Goal: Find specific page/section: Find specific page/section

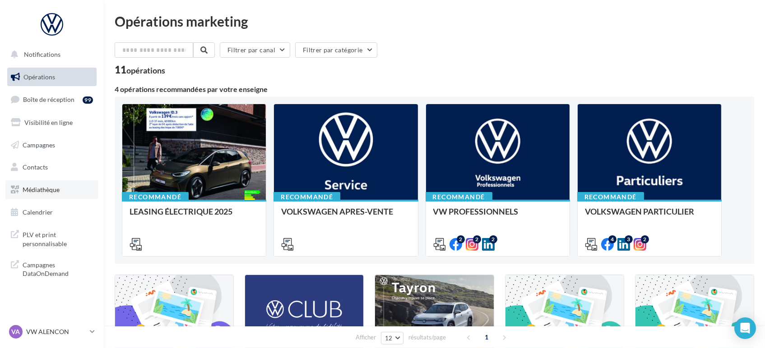
click at [39, 190] on span "Médiathèque" at bounding box center [41, 190] width 37 height 8
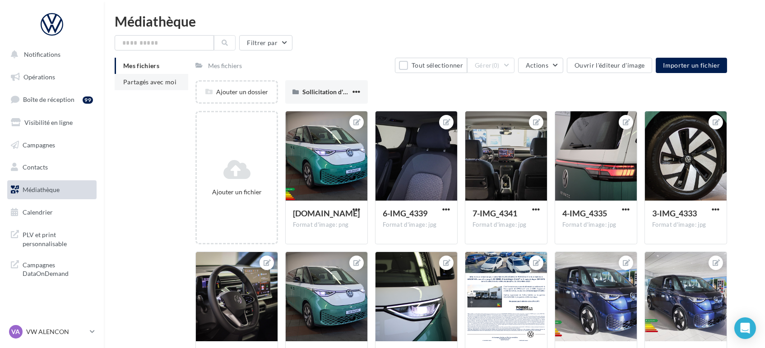
click at [146, 79] on span "Partagés avec moi" at bounding box center [149, 82] width 53 height 8
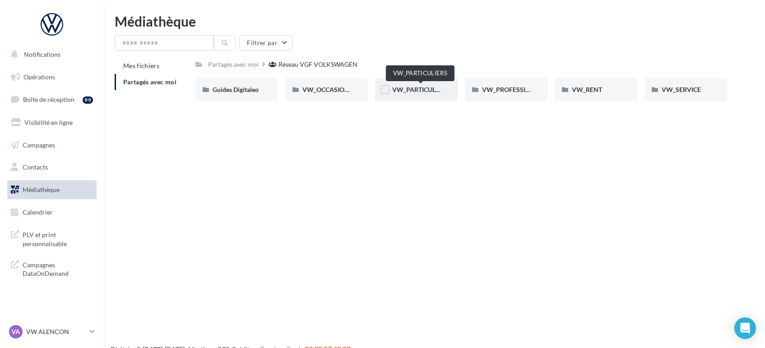
click at [406, 86] on span "VW_PARTICULIERS" at bounding box center [420, 90] width 56 height 8
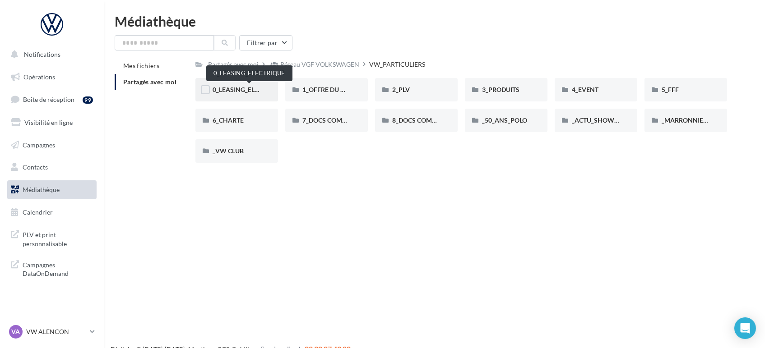
click at [231, 88] on span "0_LEASING_ELECTRIQUE" at bounding box center [249, 90] width 72 height 8
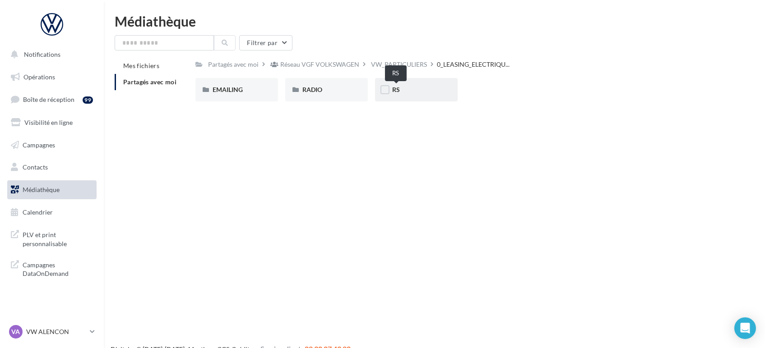
click at [392, 92] on span "RS" at bounding box center [396, 90] width 8 height 8
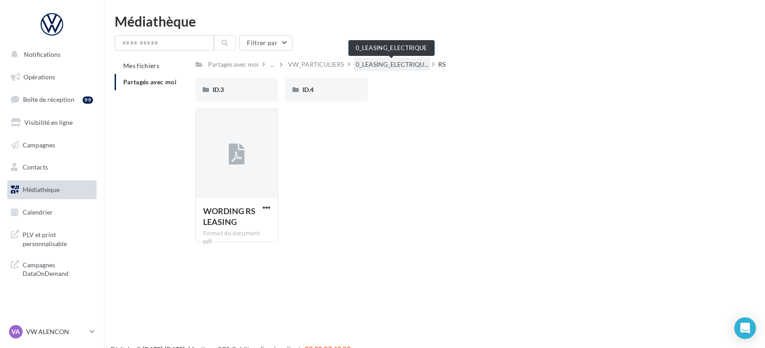
click at [384, 63] on span "0_LEASING_ELECTRIQU..." at bounding box center [392, 64] width 73 height 9
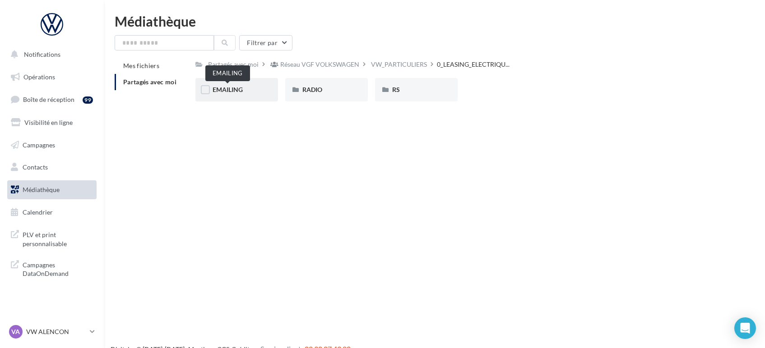
click at [238, 90] on span "EMAILING" at bounding box center [228, 90] width 30 height 8
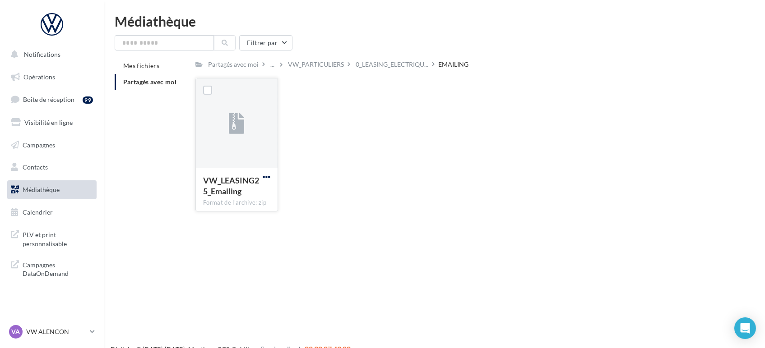
click at [267, 175] on span "button" at bounding box center [267, 177] width 8 height 8
click at [250, 191] on button "Télécharger" at bounding box center [227, 194] width 90 height 23
click at [315, 61] on div "VW_PARTICULIERS" at bounding box center [316, 64] width 56 height 9
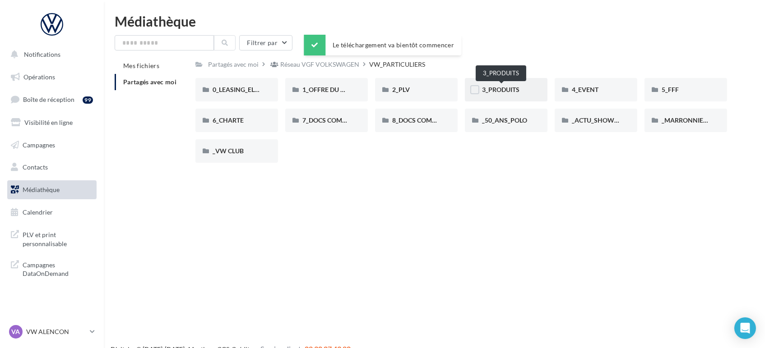
click at [501, 91] on span "3_PRODUITS" at bounding box center [500, 90] width 37 height 8
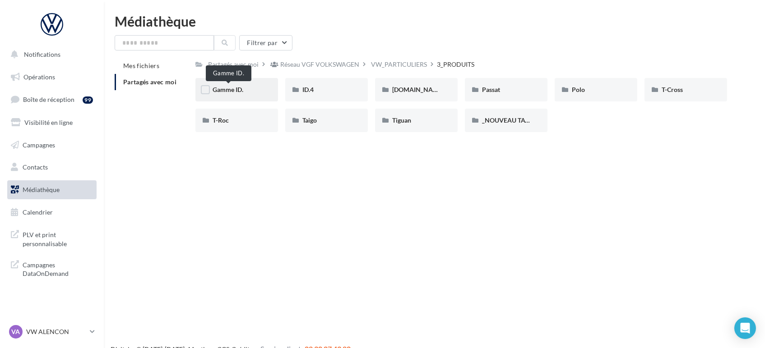
click at [229, 93] on span "Gamme ID." at bounding box center [228, 90] width 31 height 8
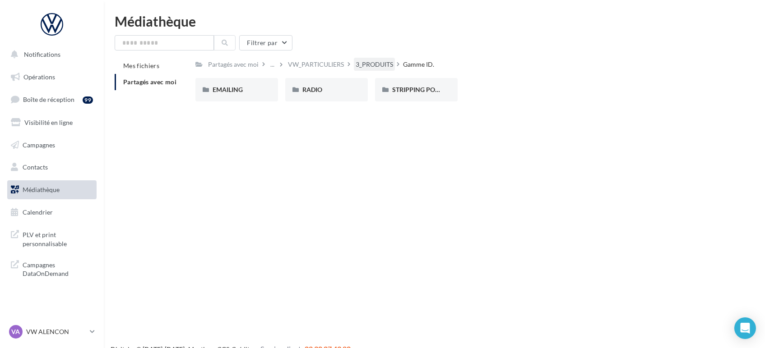
click at [380, 60] on div "3_PRODUITS" at bounding box center [374, 64] width 37 height 9
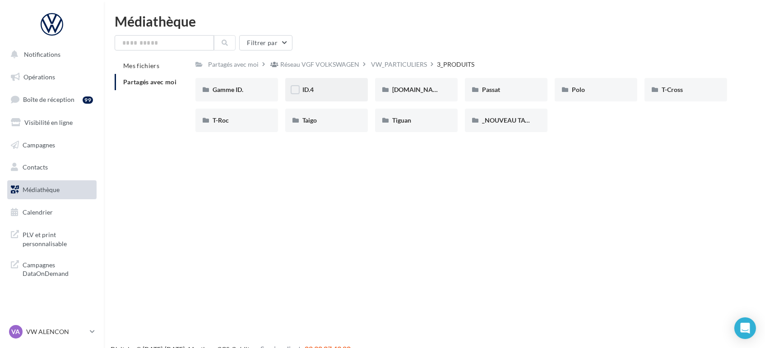
click at [322, 91] on div "ID.4" at bounding box center [326, 89] width 48 height 9
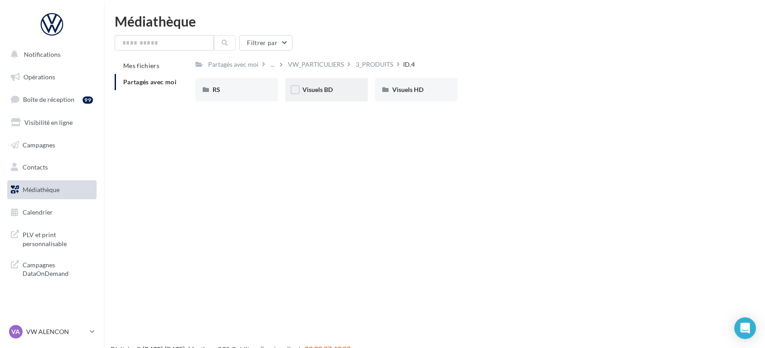
click at [338, 90] on div "Visuels BD" at bounding box center [326, 89] width 48 height 9
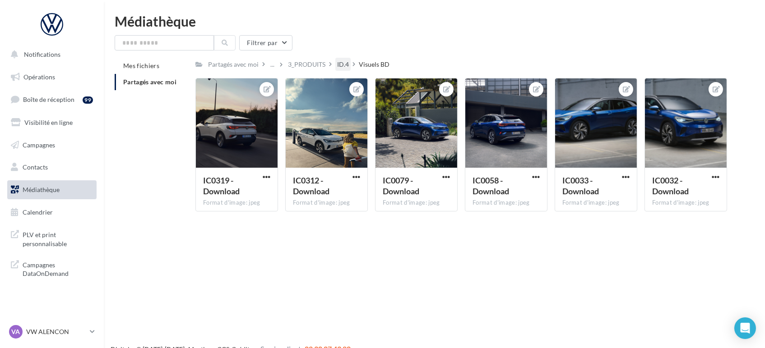
click at [341, 65] on div "ID.4" at bounding box center [343, 64] width 12 height 9
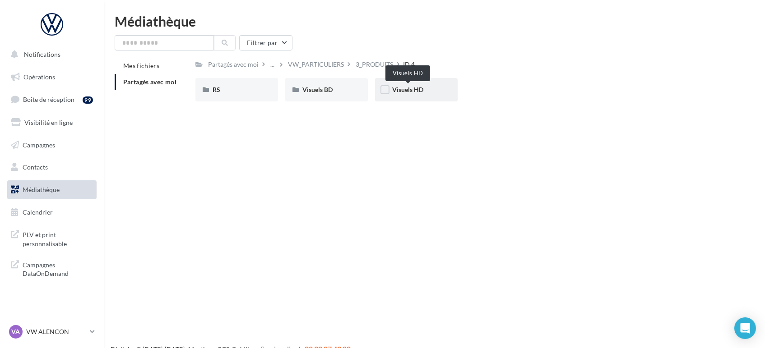
click at [408, 89] on span "Visuels HD" at bounding box center [407, 90] width 31 height 8
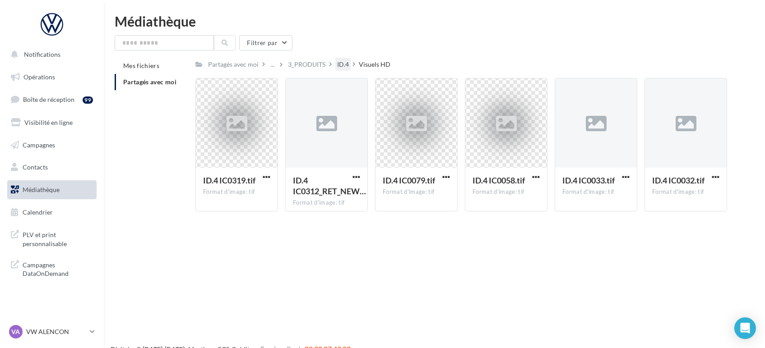
click at [342, 66] on div "ID.4" at bounding box center [343, 64] width 12 height 9
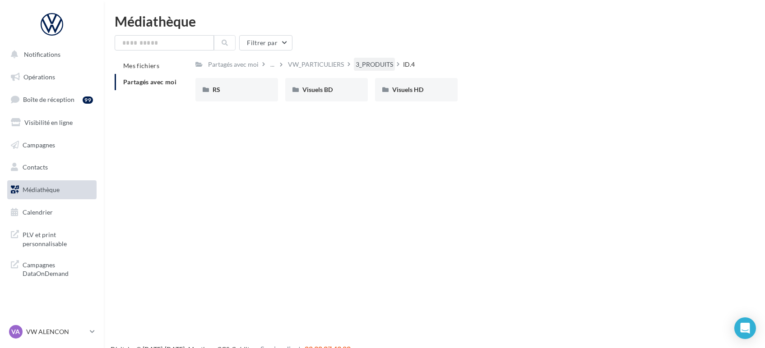
click at [386, 60] on div "3_PRODUITS" at bounding box center [374, 64] width 37 height 9
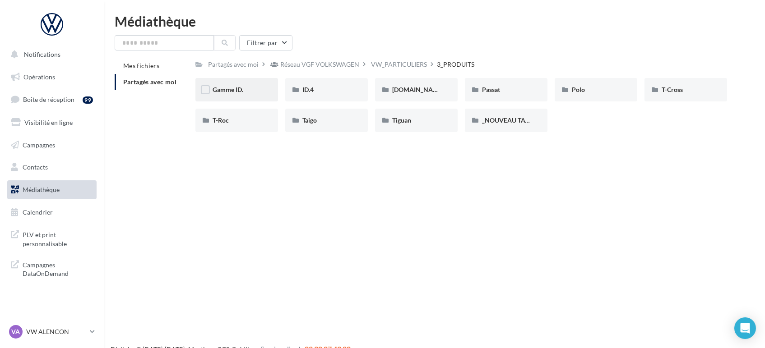
click at [234, 97] on div "Gamme ID." at bounding box center [236, 89] width 83 height 23
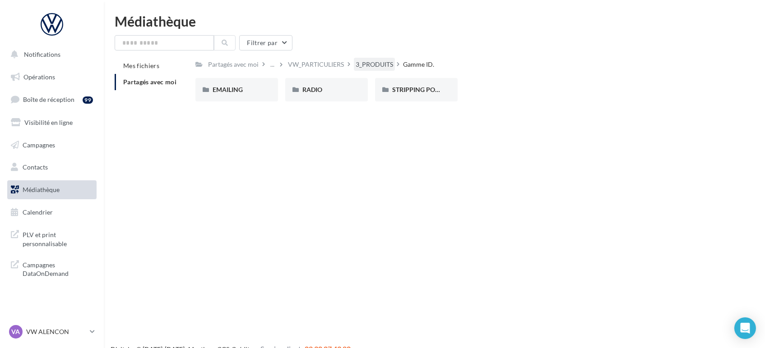
click at [361, 68] on div "3_PRODUITS" at bounding box center [374, 64] width 37 height 9
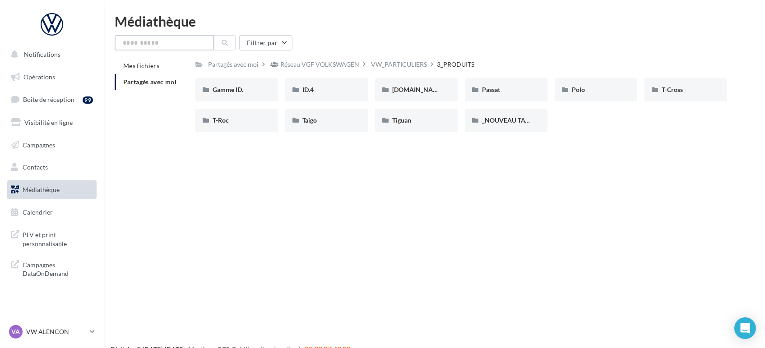
click at [152, 46] on input "text" at bounding box center [164, 42] width 99 height 15
type input "****"
click at [224, 45] on icon at bounding box center [225, 43] width 6 height 6
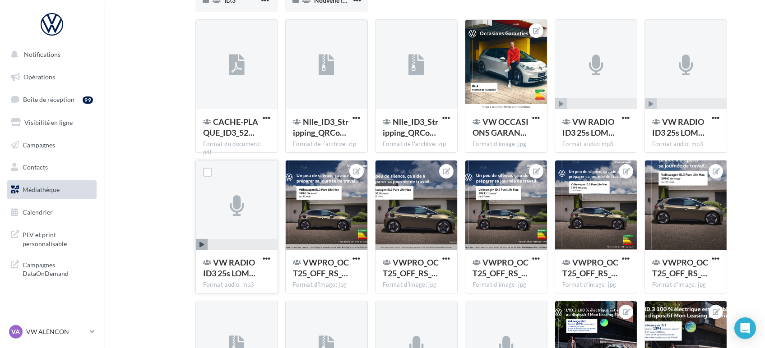
scroll to position [270, 0]
